Goal: Transaction & Acquisition: Obtain resource

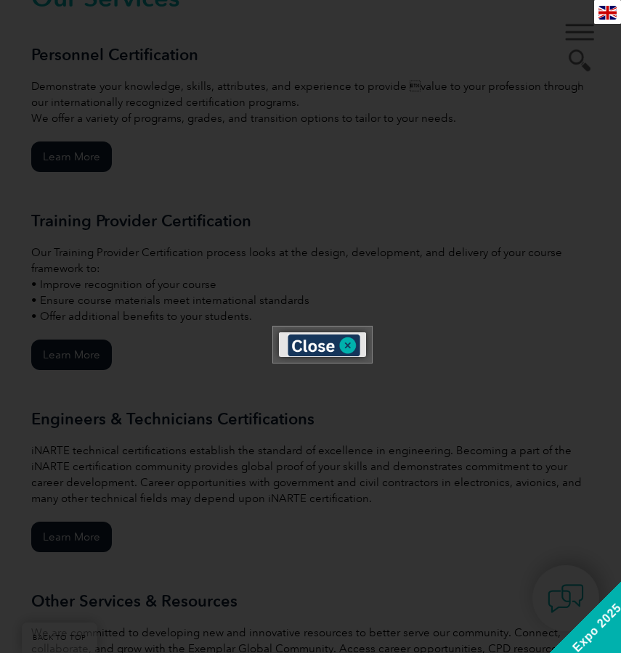
scroll to position [1161, 0]
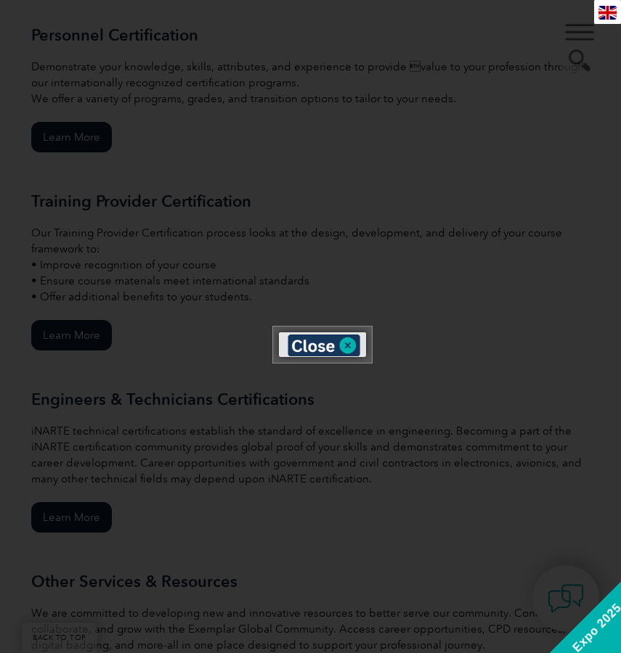
click at [604, 14] on div "en" at bounding box center [607, 12] width 27 height 24
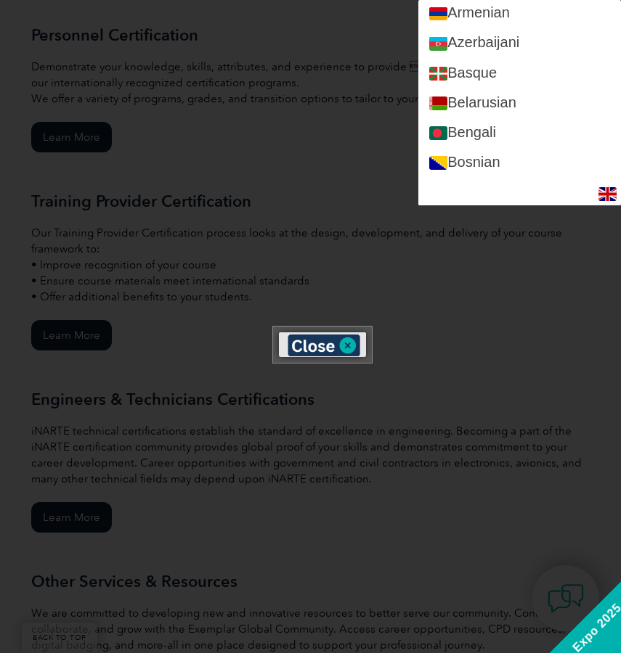
scroll to position [218, 0]
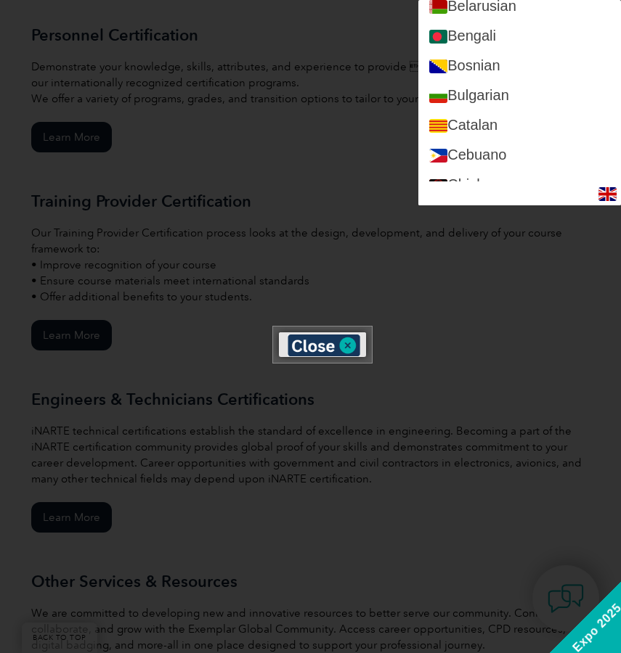
click at [366, 154] on div at bounding box center [310, 326] width 621 height 653
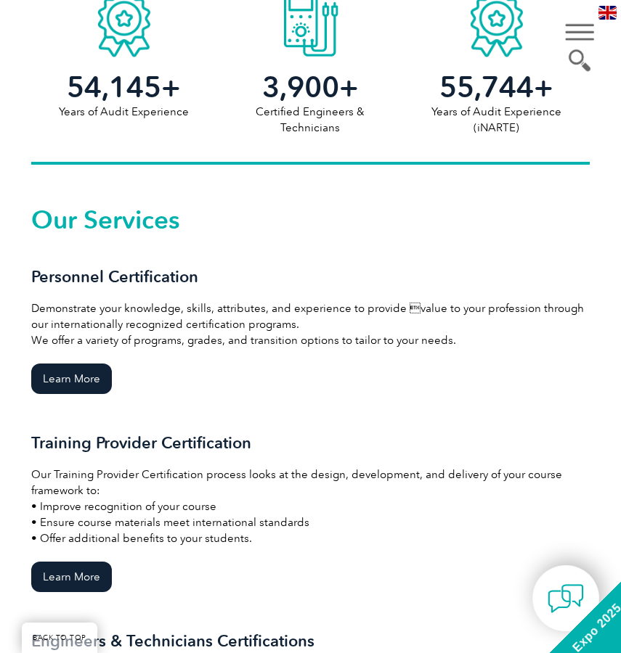
scroll to position [944, 0]
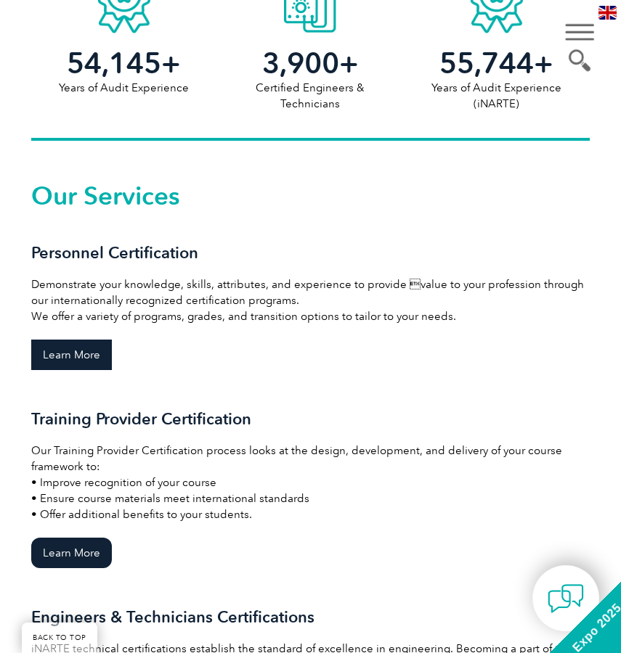
click at [84, 357] on link "Learn More" at bounding box center [71, 355] width 81 height 30
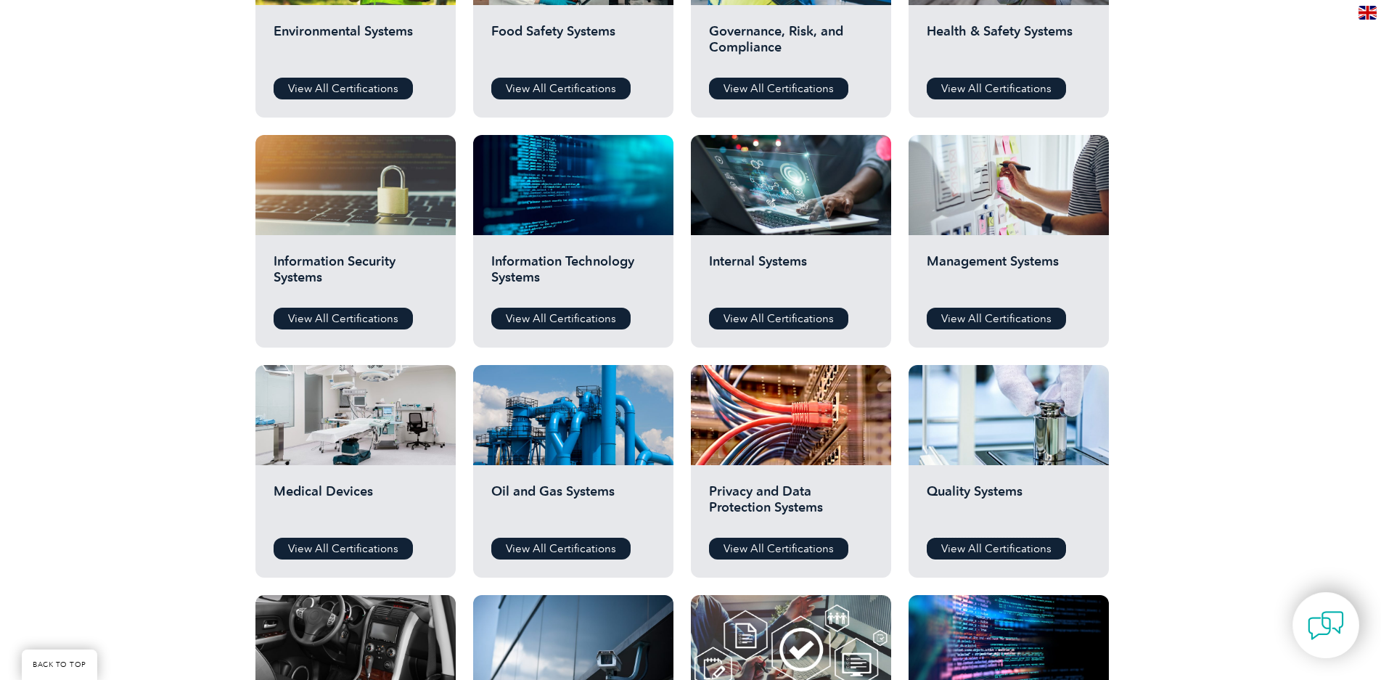
scroll to position [573, 0]
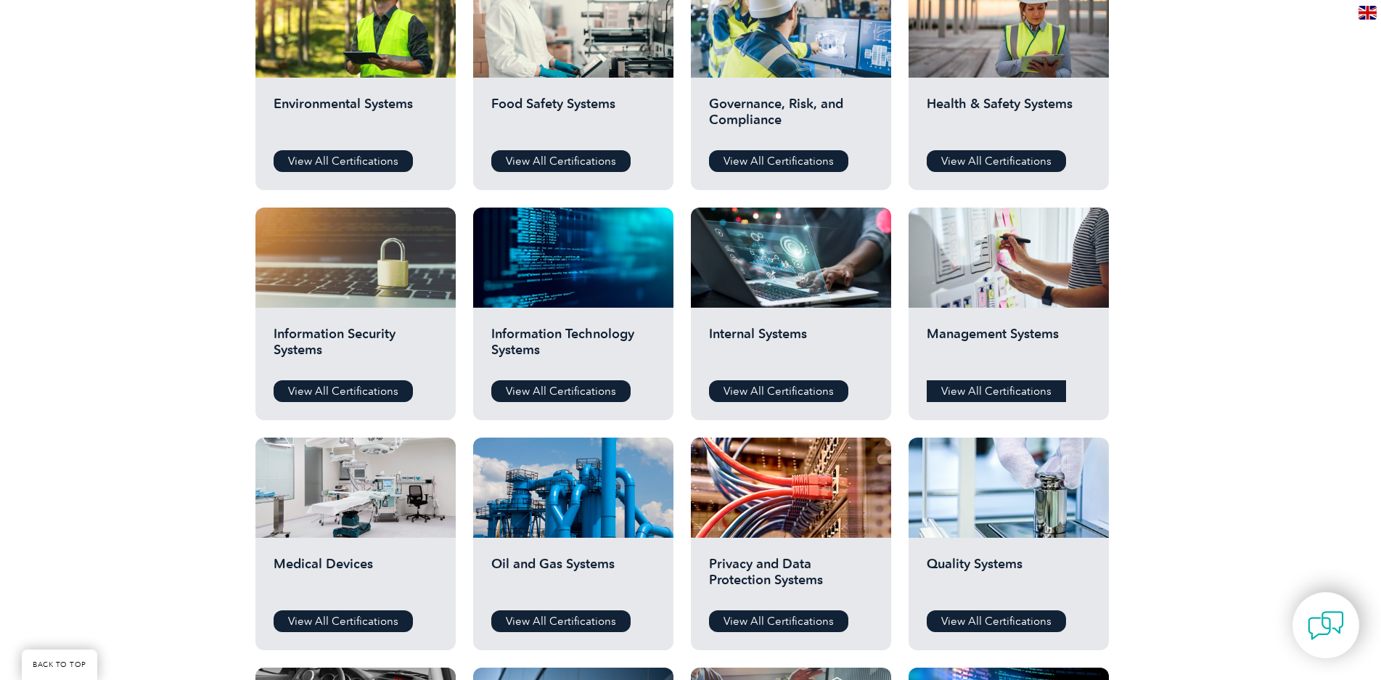
click at [620, 399] on link "View All Certifications" at bounding box center [996, 391] width 139 height 22
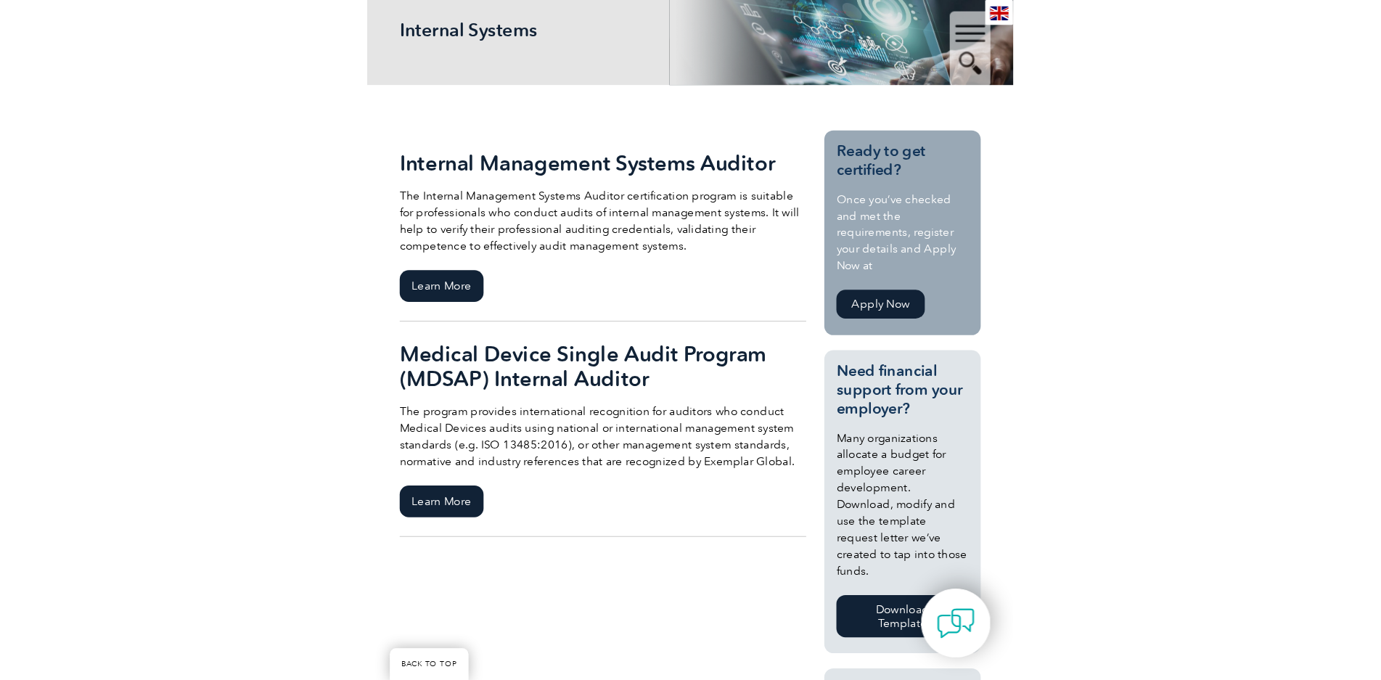
scroll to position [218, 0]
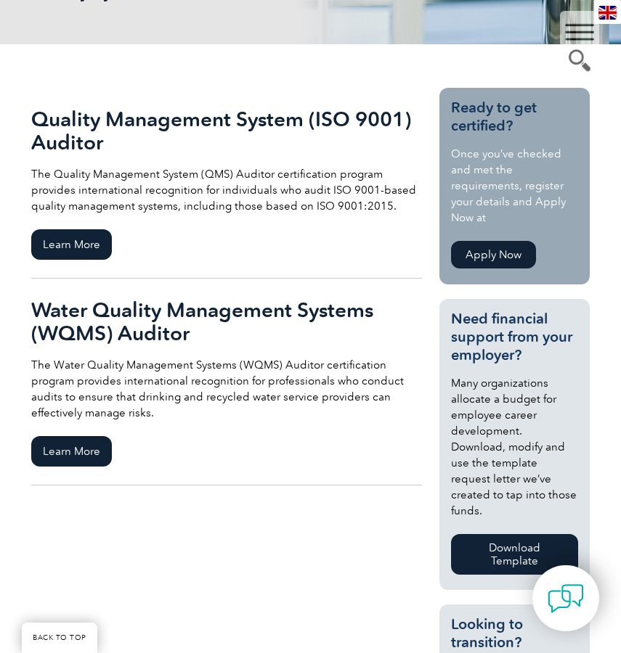
scroll to position [290, 0]
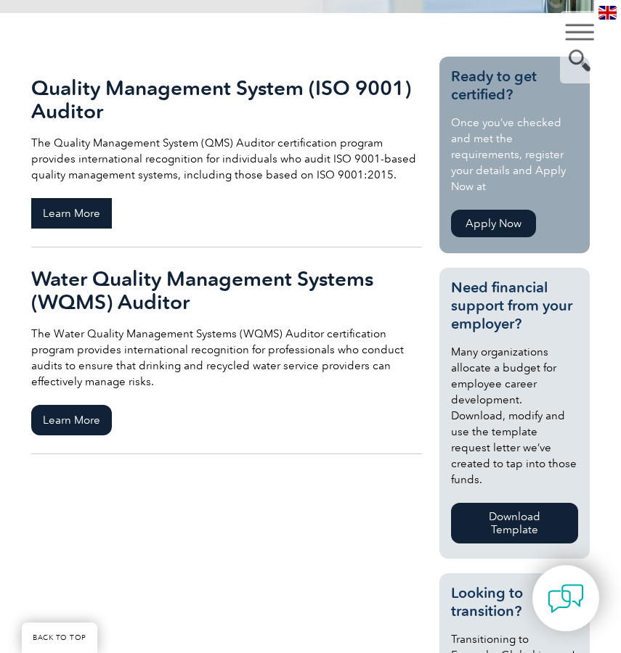
click at [85, 201] on span "Learn More" at bounding box center [71, 213] width 81 height 30
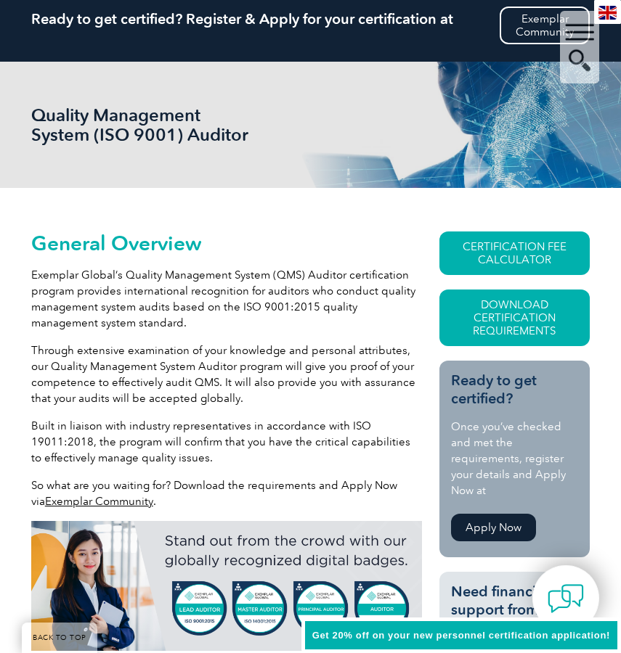
scroll to position [145, 0]
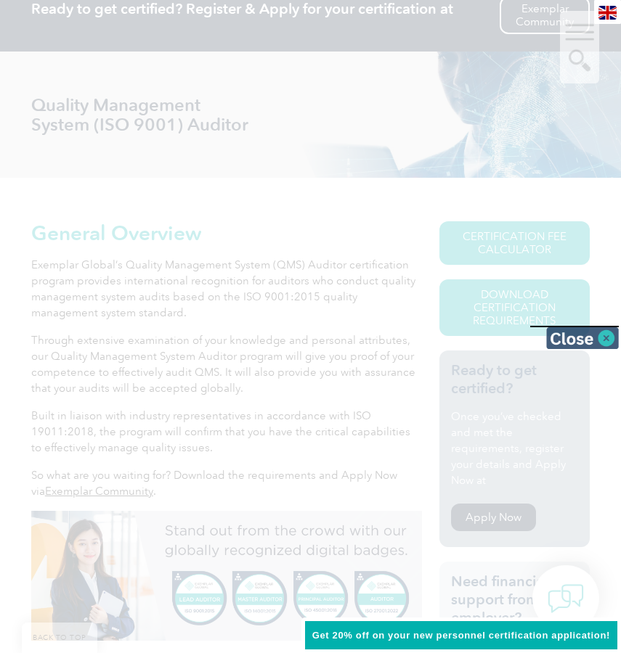
click at [605, 335] on img at bounding box center [582, 338] width 73 height 22
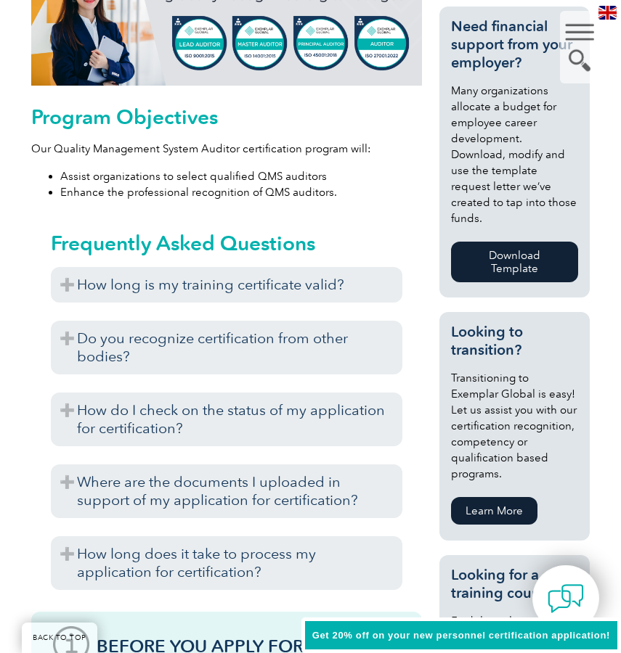
scroll to position [726, 0]
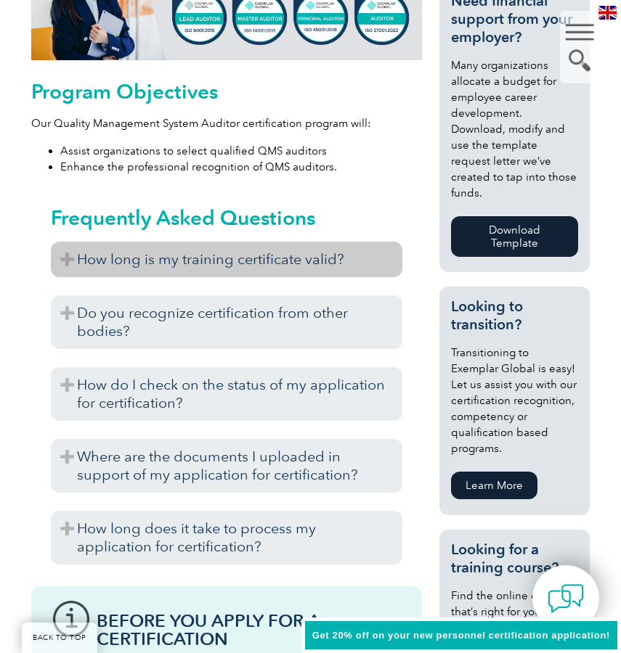
click at [255, 271] on h3 "How long is my training certificate valid?" at bounding box center [227, 260] width 352 height 36
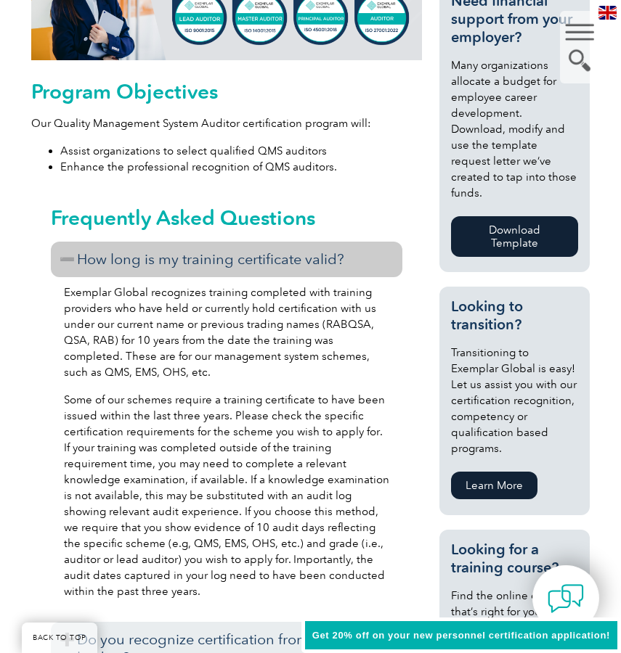
click at [255, 271] on h3 "How long is my training certificate valid?" at bounding box center [227, 260] width 352 height 36
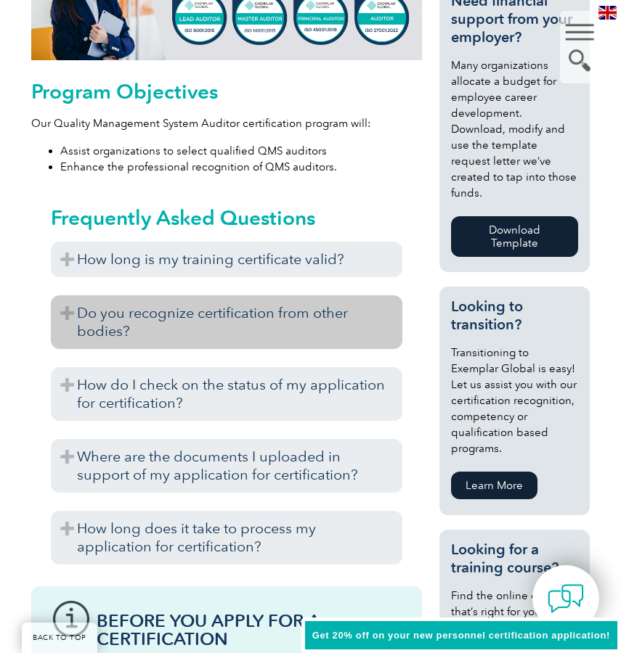
click at [261, 318] on h3 "Do you recognize certification from other bodies?" at bounding box center [227, 322] width 352 height 54
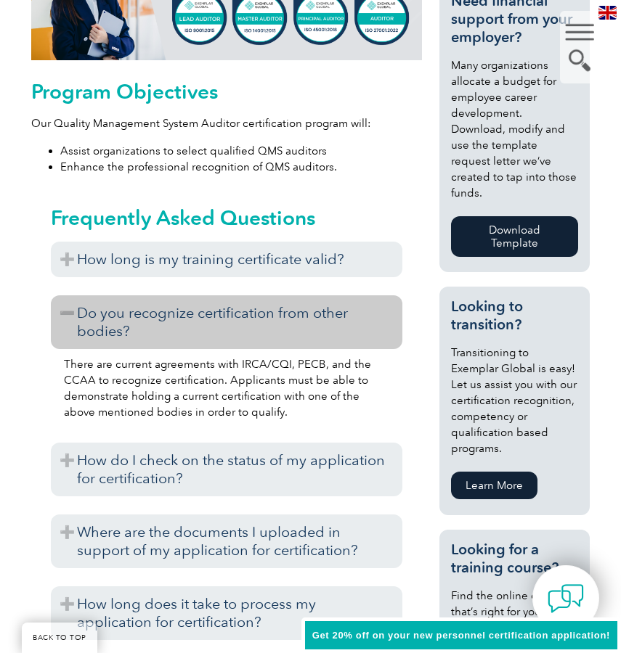
click at [261, 318] on h3 "Do you recognize certification from other bodies?" at bounding box center [227, 322] width 352 height 54
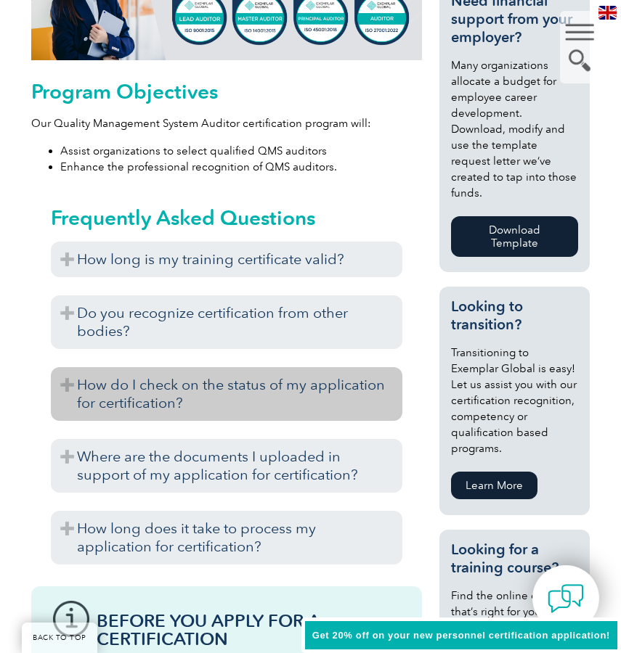
click at [261, 386] on h3 "How do I check on the status of my application for certification?" at bounding box center [227, 394] width 352 height 54
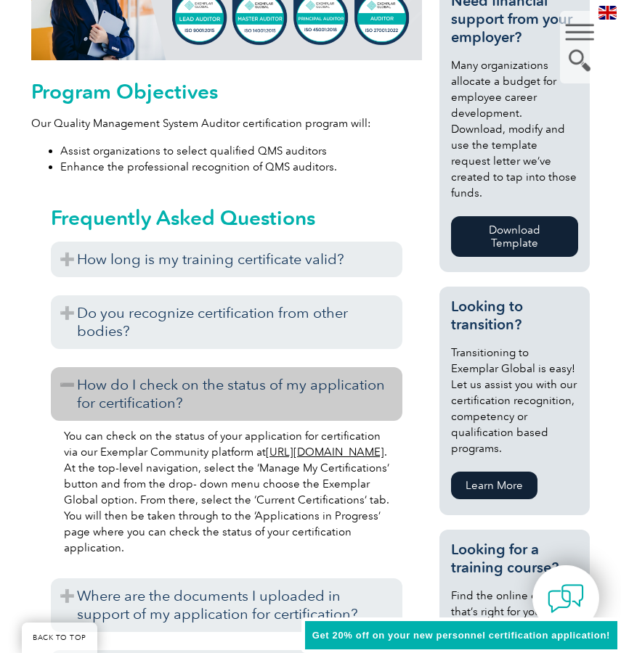
click at [261, 386] on h3 "How do I check on the status of my application for certification?" at bounding box center [227, 394] width 352 height 54
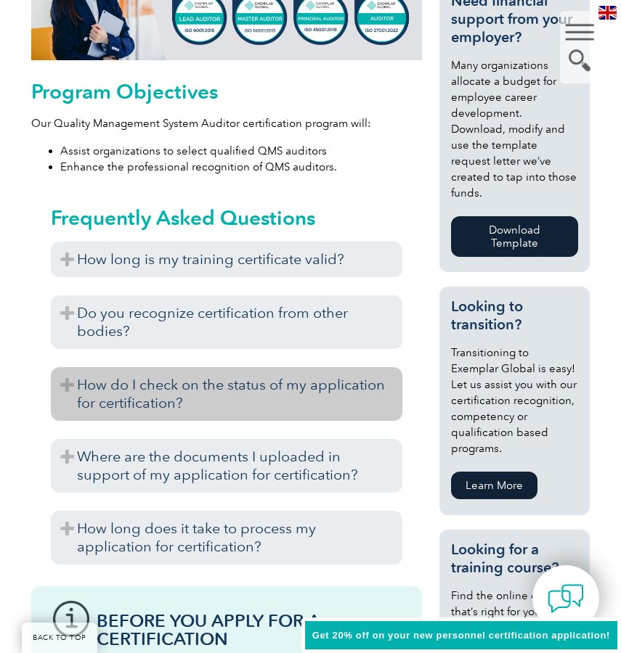
scroll to position [798, 0]
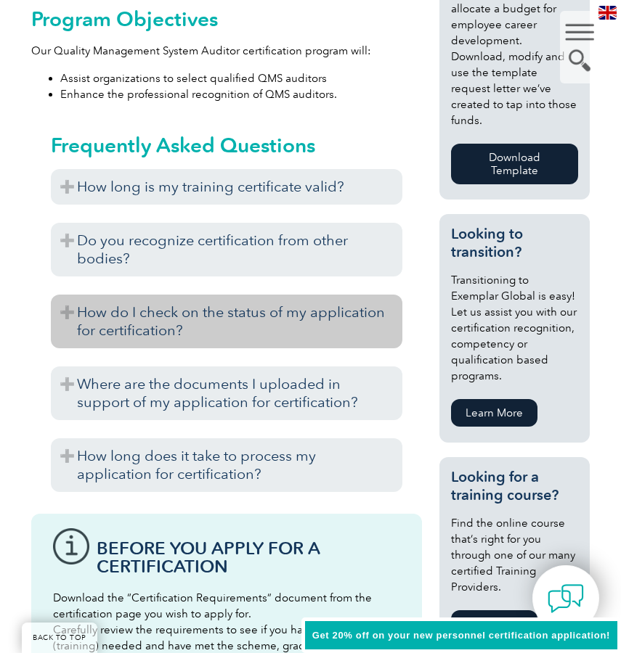
click at [261, 386] on h3 "Where are the documents I uploaded in support of my application for certificati…" at bounding box center [227, 394] width 352 height 54
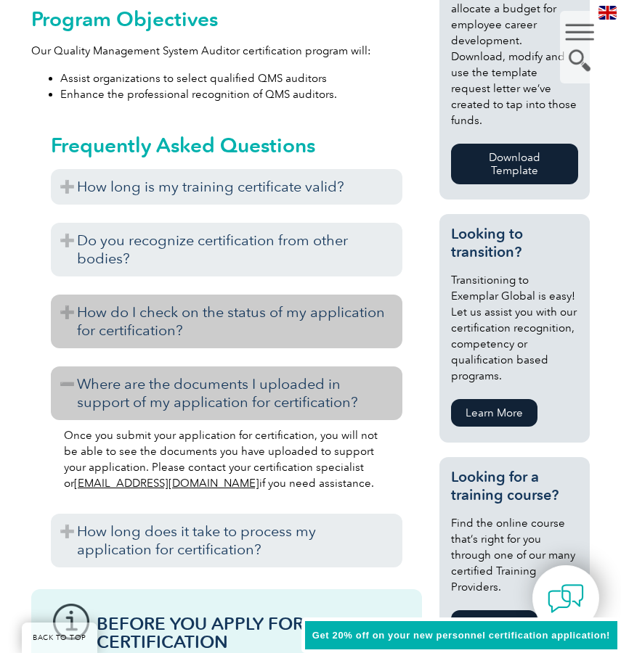
click at [261, 386] on h3 "Where are the documents I uploaded in support of my application for certificati…" at bounding box center [227, 394] width 352 height 54
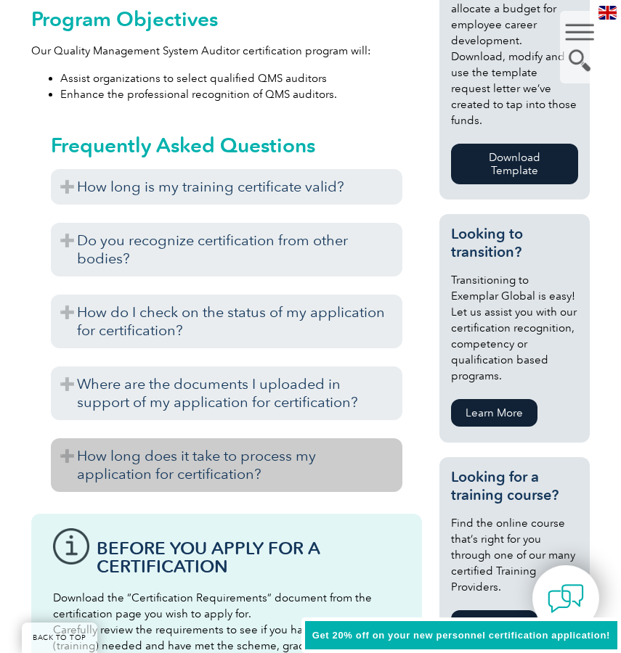
click at [259, 457] on h3 "How long does it take to process my application for certification?" at bounding box center [227, 465] width 352 height 54
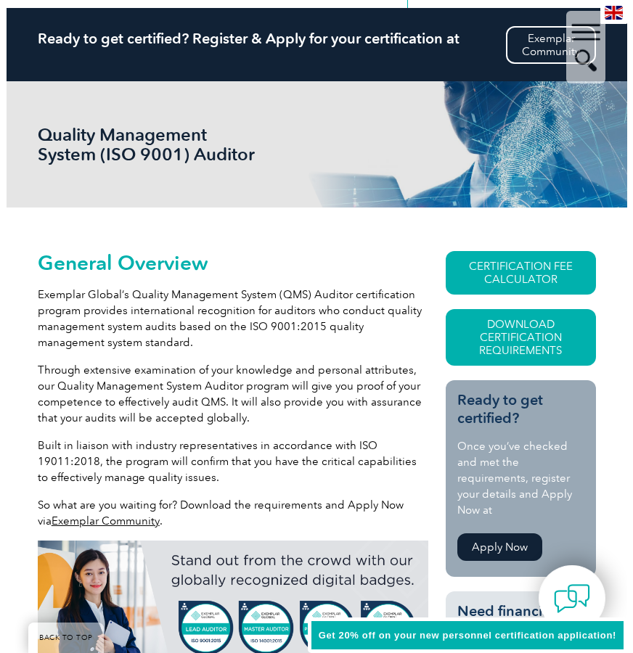
scroll to position [73, 0]
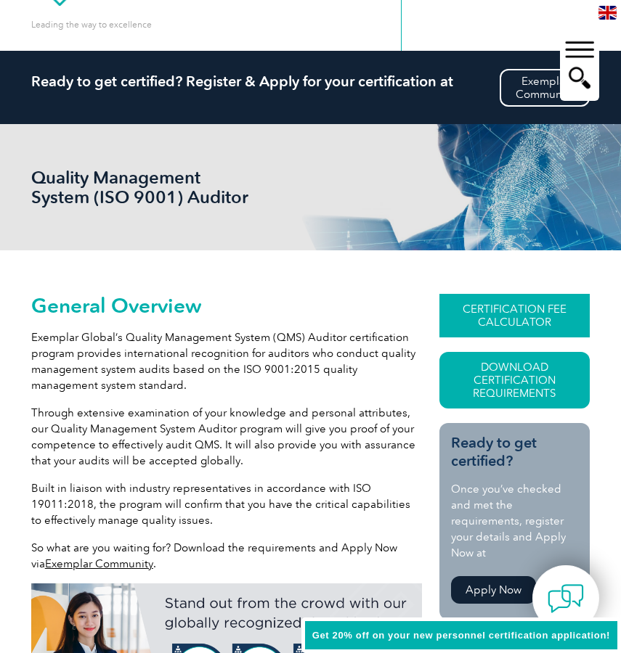
click at [492, 332] on link "CERTIFICATION FEE CALCULATOR" at bounding box center [514, 316] width 151 height 44
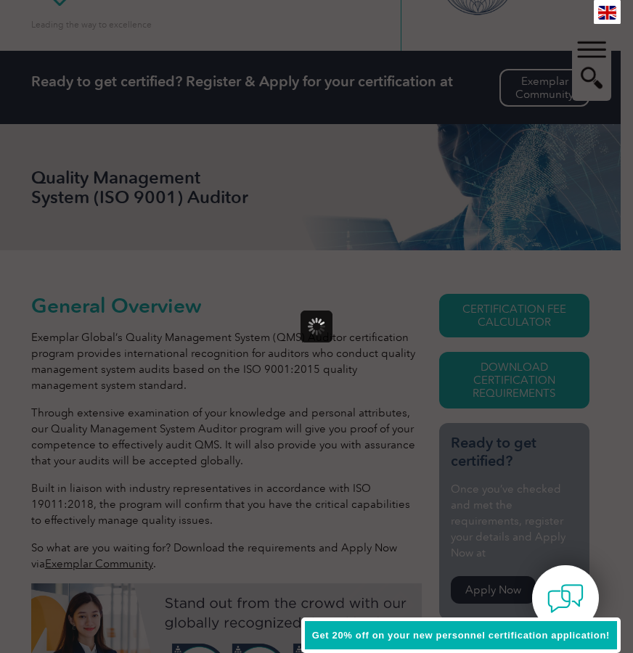
scroll to position [0, 0]
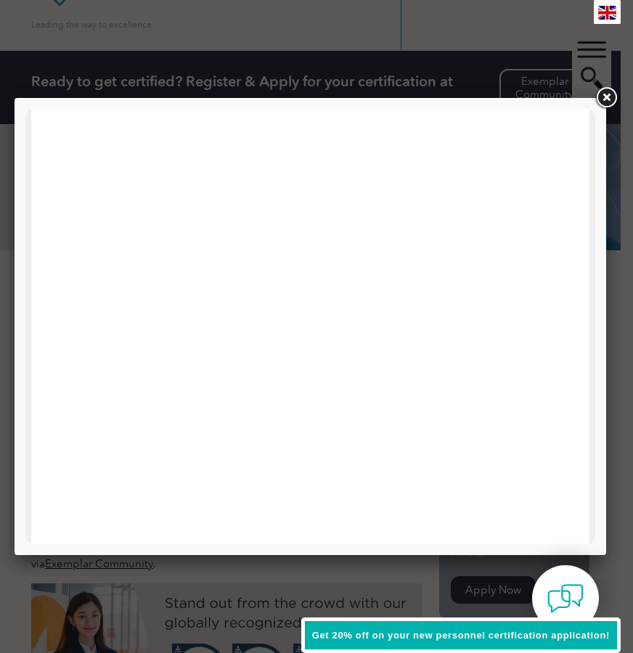
click at [605, 97] on link at bounding box center [606, 98] width 26 height 26
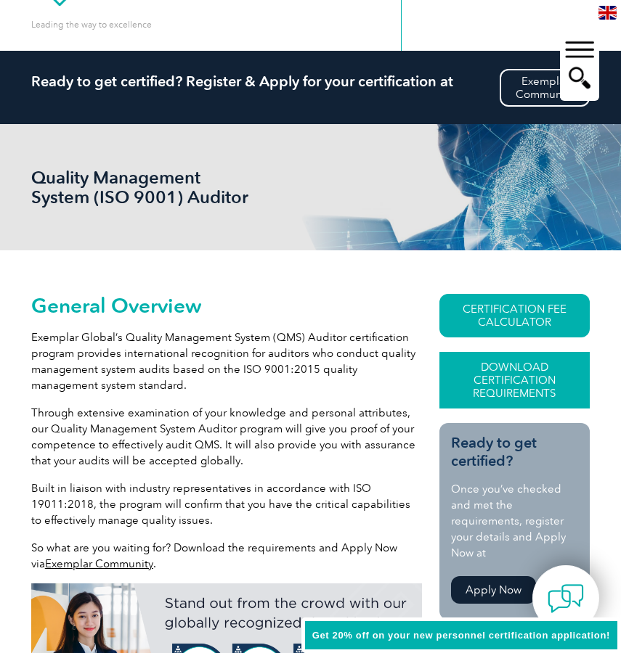
click at [533, 369] on link "Download Certification Requirements" at bounding box center [514, 380] width 151 height 57
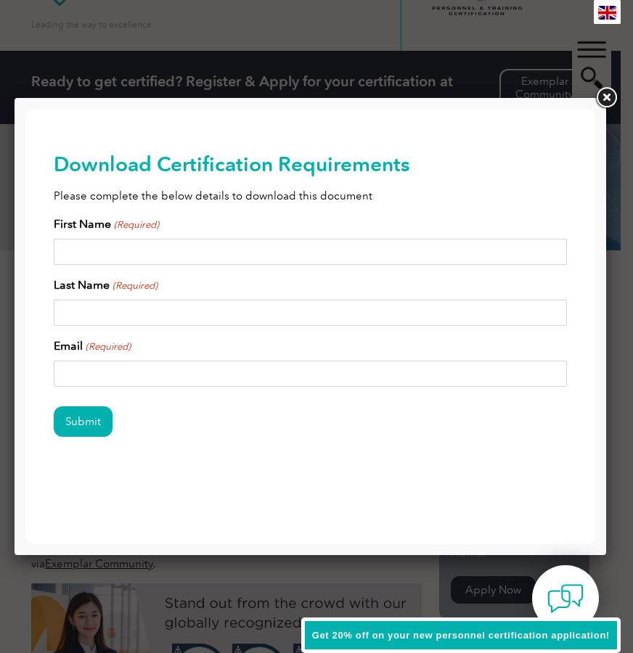
scroll to position [0, 0]
click at [189, 254] on input "First Name (Required)" at bounding box center [310, 252] width 513 height 26
type input "Amine Ayse"
click at [139, 303] on input "Last Name (Required)" at bounding box center [310, 313] width 513 height 26
type input "Uludogan"
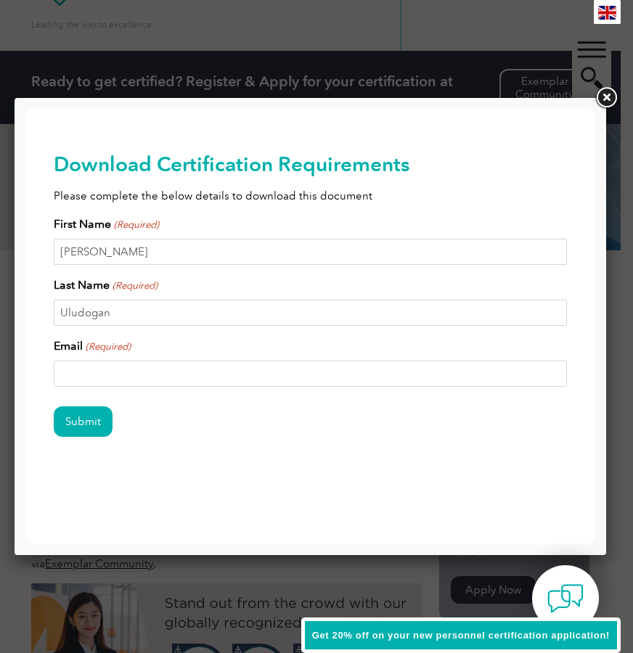
click at [99, 373] on input "Email (Required)" at bounding box center [310, 374] width 513 height 26
type input "amine.uludogan.au@gmail.com"
click at [87, 414] on input "Submit" at bounding box center [83, 421] width 59 height 30
click at [105, 249] on input "First Name (Required)" at bounding box center [310, 252] width 513 height 26
type input "a"
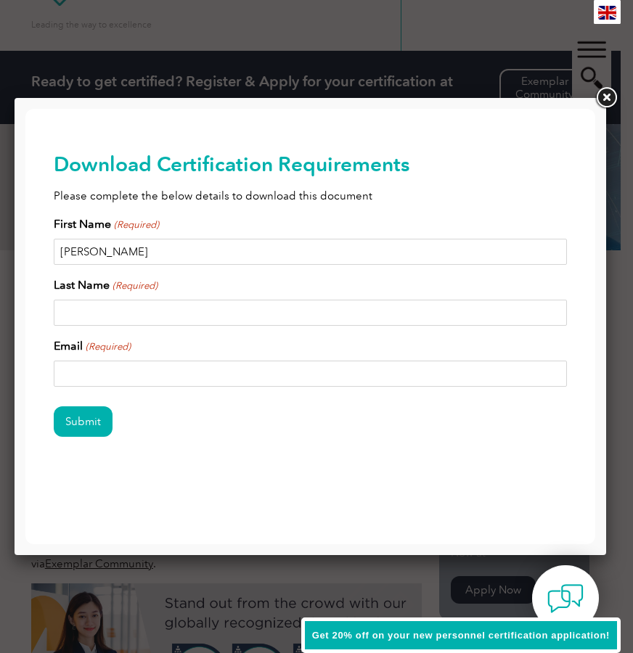
type input "Amine Ayse"
click at [91, 311] on input "Last Name (Required)" at bounding box center [310, 313] width 513 height 26
type input "Uludogan"
click at [94, 372] on input "Email (Required)" at bounding box center [310, 374] width 513 height 26
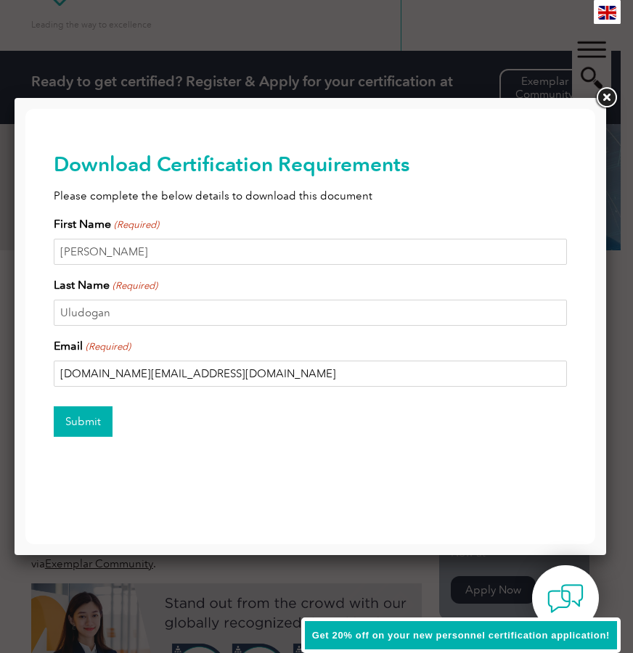
type input "amine.uludogan.au@gmail.com"
click at [89, 425] on input "Submit" at bounding box center [83, 421] width 59 height 30
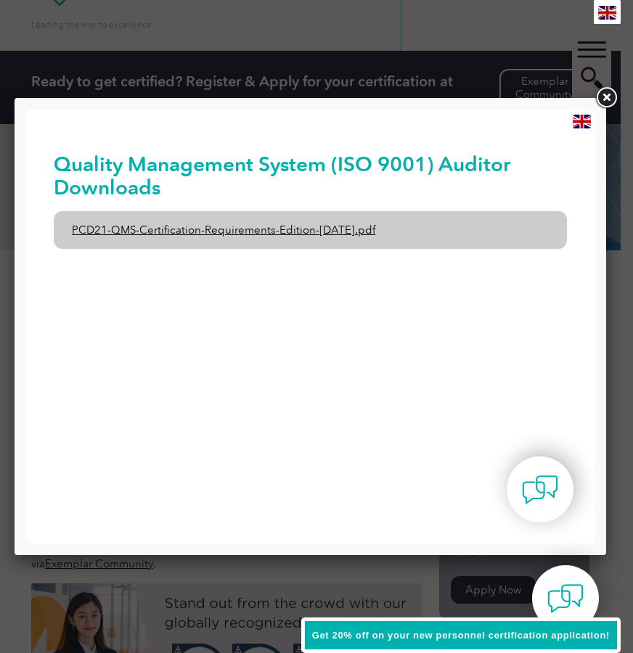
click at [256, 226] on link "PCD21-QMS-Certification-Requirements-Edition-2-April-2022.pdf" at bounding box center [310, 230] width 513 height 38
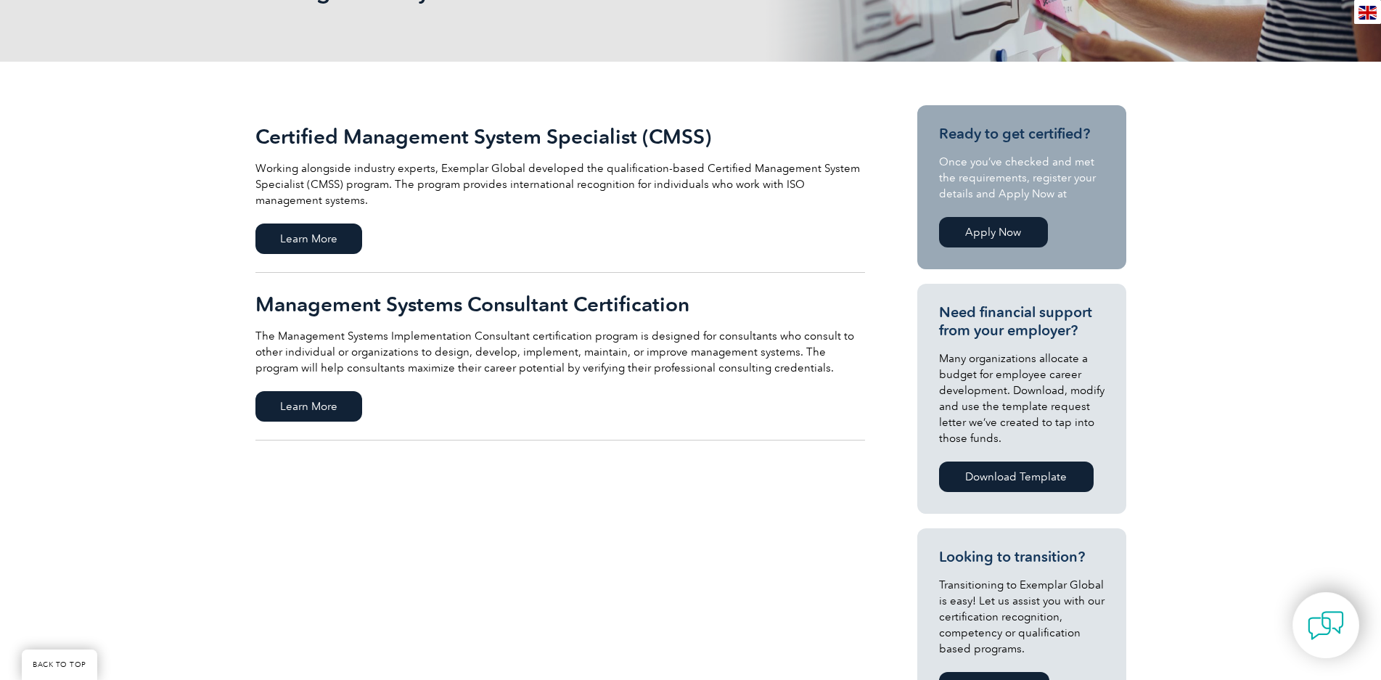
scroll to position [290, 0]
